Goal: Task Accomplishment & Management: Use online tool/utility

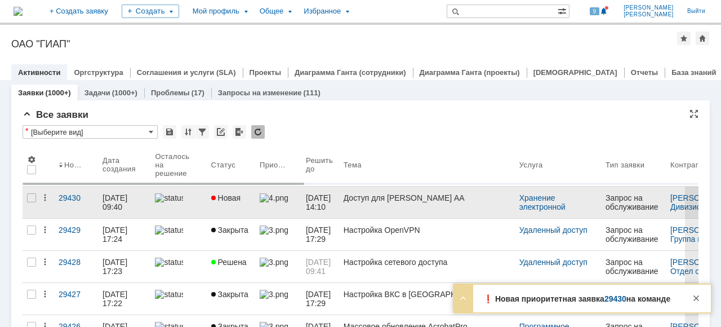
click at [201, 212] on link at bounding box center [178, 203] width 56 height 32
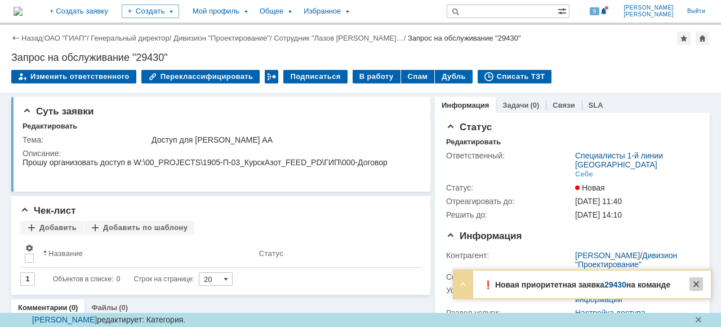
click at [699, 302] on body "Идет загрузка, пожалуйста, подождите. На домашнюю + Создать заявку Создать Мой …" at bounding box center [360, 163] width 721 height 327
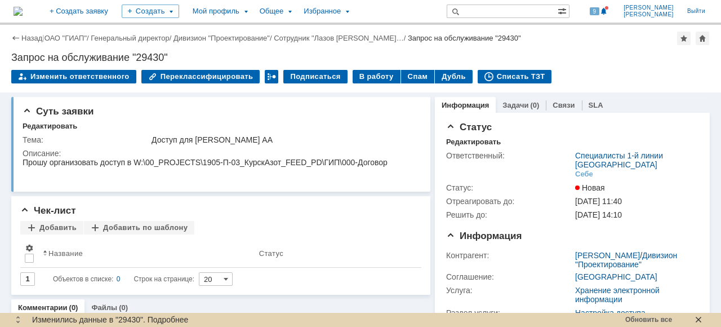
click at [695, 323] on div at bounding box center [698, 319] width 9 height 9
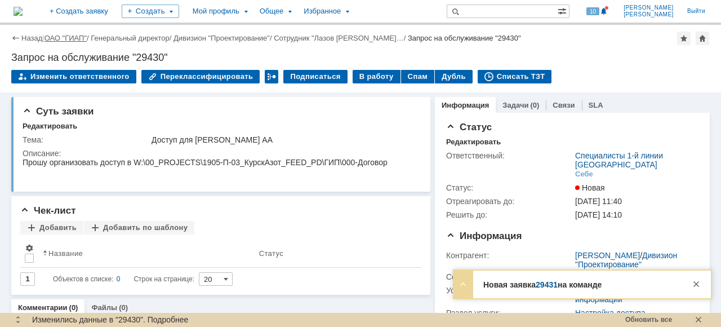
click at [79, 38] on link "ОАО "ГИАП"" at bounding box center [66, 38] width 42 height 8
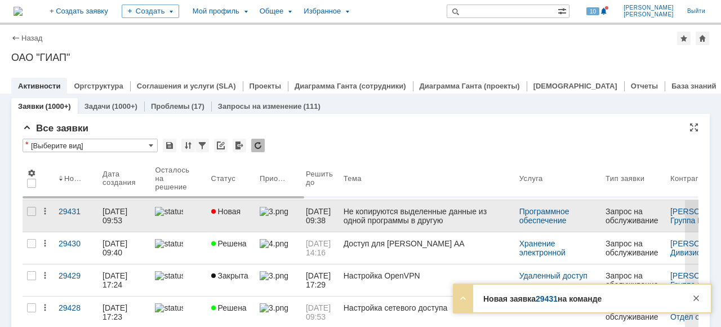
click at [248, 219] on link "Новая" at bounding box center [231, 216] width 48 height 32
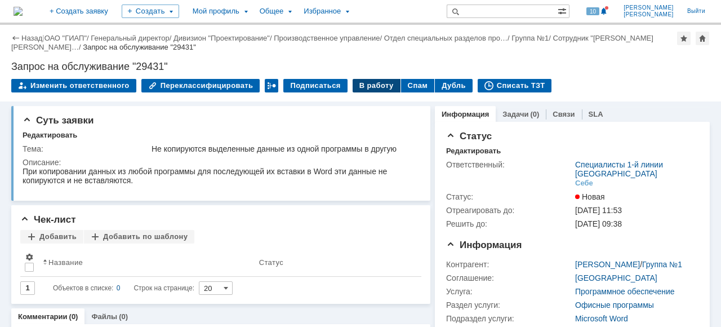
click at [361, 82] on div "В работу" at bounding box center [377, 86] width 48 height 14
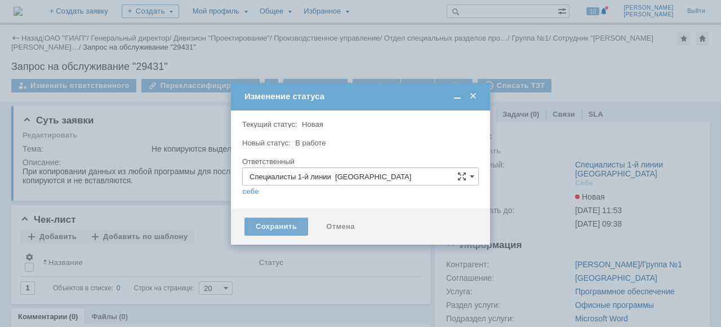
type input "Ежов Егор Вячеславович"
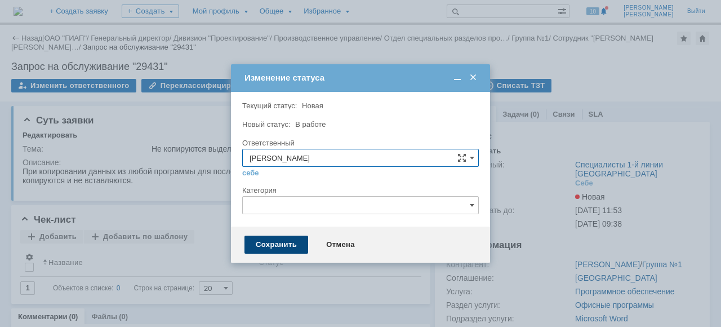
click at [288, 241] on div "Сохранить" at bounding box center [277, 245] width 64 height 18
